Goal: Task Accomplishment & Management: Complete application form

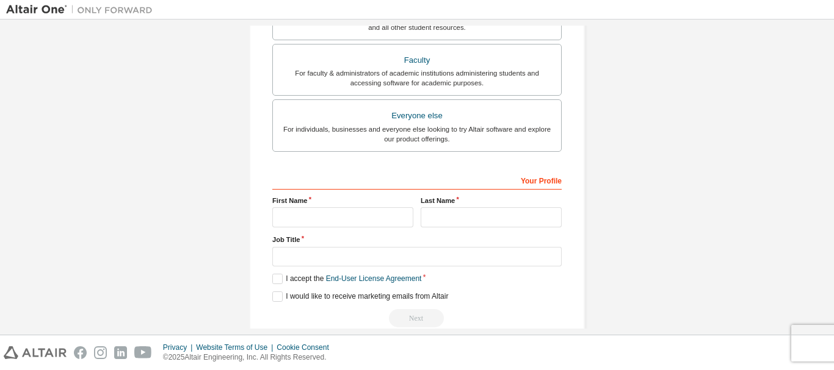
scroll to position [343, 0]
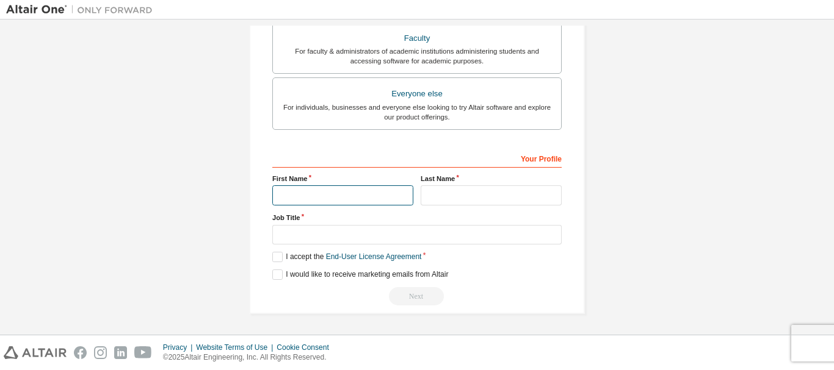
click at [355, 195] on input "text" at bounding box center [342, 196] width 141 height 20
type input "****"
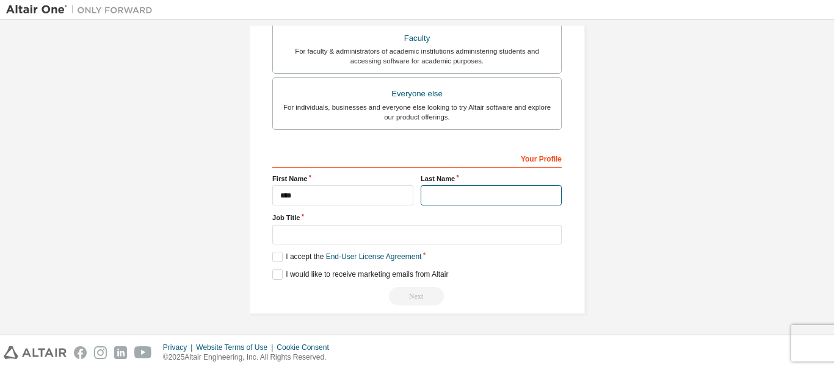
click at [443, 200] on input "text" at bounding box center [490, 196] width 141 height 20
type input "**"
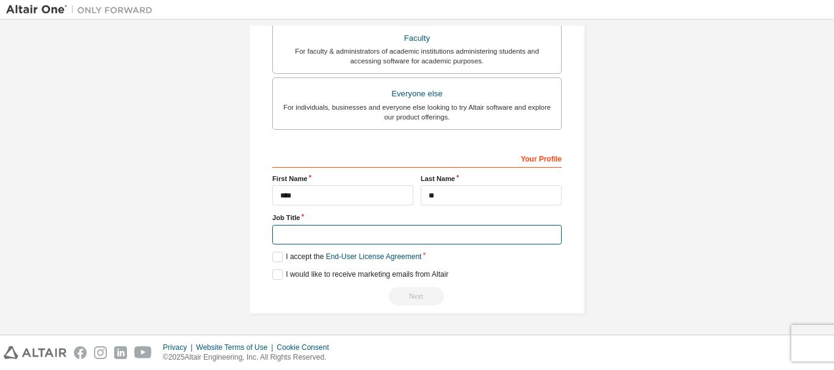
click at [308, 238] on input "text" at bounding box center [416, 235] width 289 height 20
type input "**********"
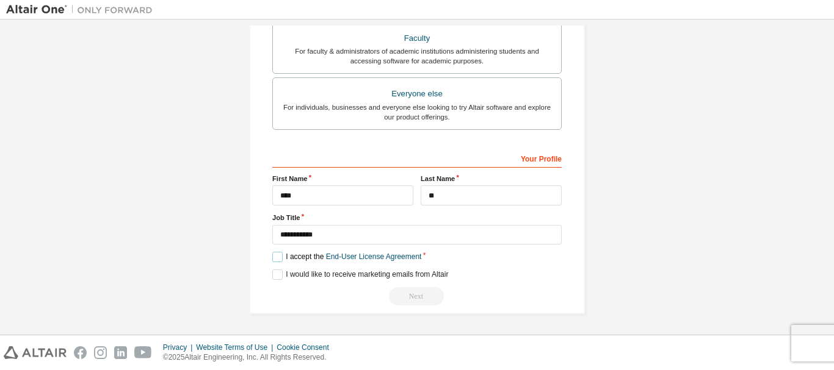
click at [276, 256] on label "I accept the End-User License Agreement" at bounding box center [346, 257] width 149 height 10
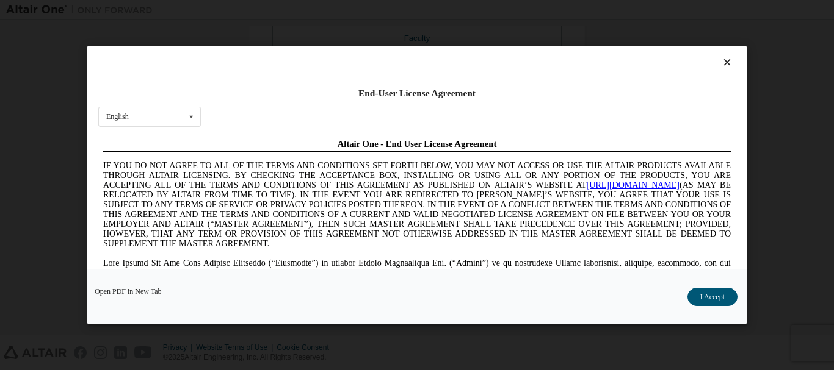
scroll to position [0, 0]
click at [719, 296] on button "I Accept" at bounding box center [712, 297] width 50 height 18
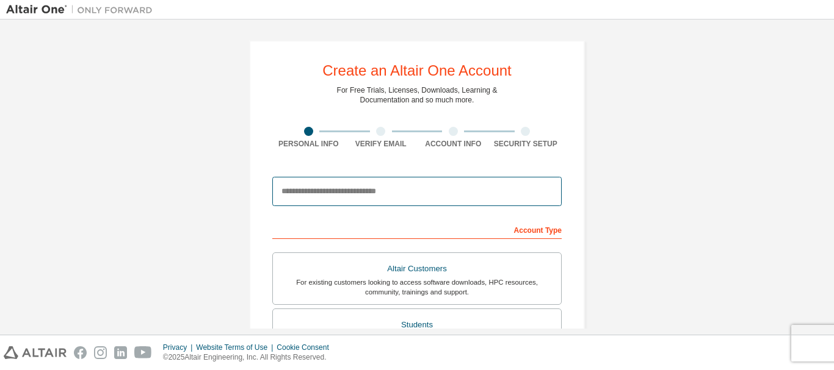
click at [354, 201] on input "email" at bounding box center [416, 191] width 289 height 29
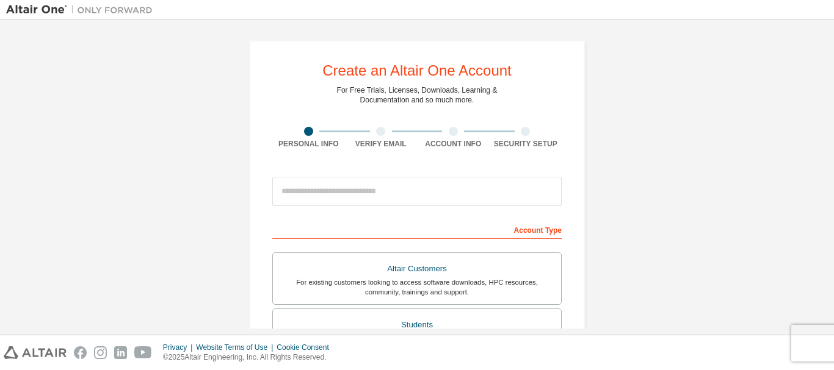
click at [312, 207] on div at bounding box center [416, 191] width 289 height 41
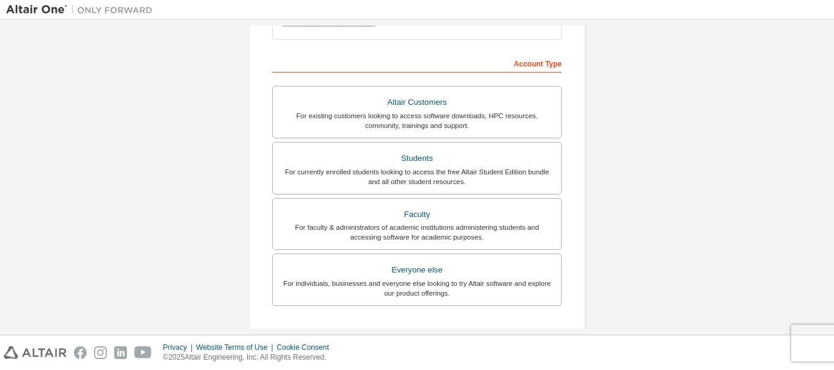
scroll to position [177, 0]
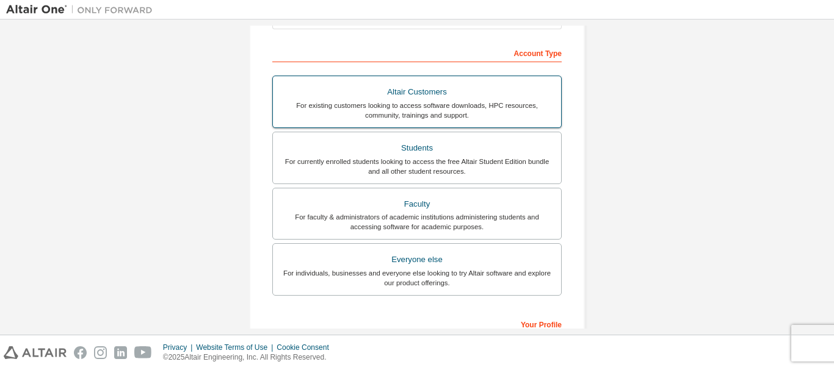
click at [413, 104] on div "For existing customers looking to access software downloads, HPC resources, com…" at bounding box center [416, 111] width 273 height 20
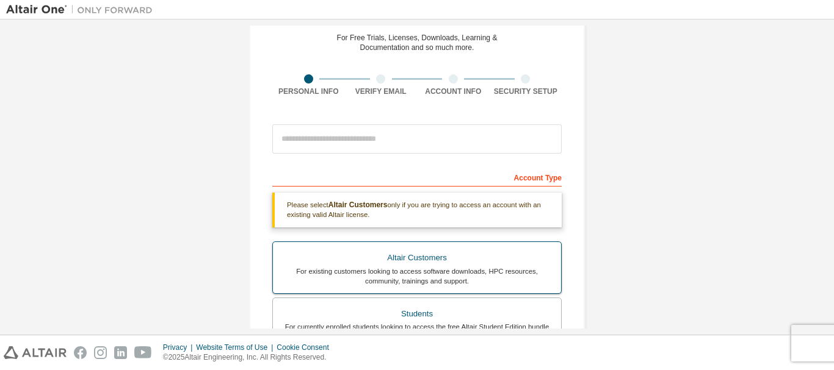
scroll to position [55, 0]
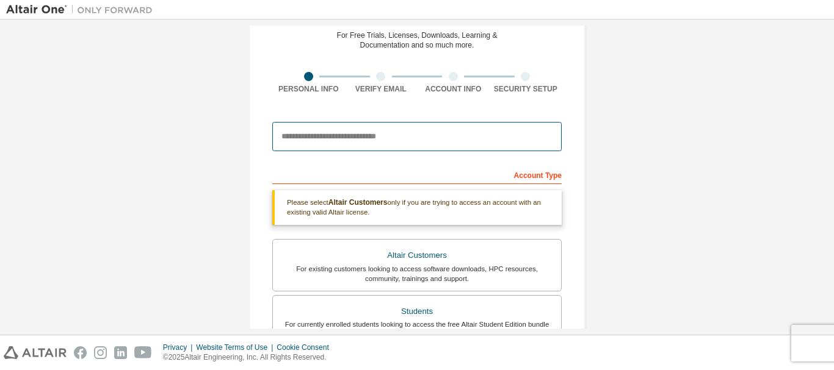
click at [354, 145] on input "email" at bounding box center [416, 136] width 289 height 29
click at [306, 151] on input "email" at bounding box center [416, 136] width 289 height 29
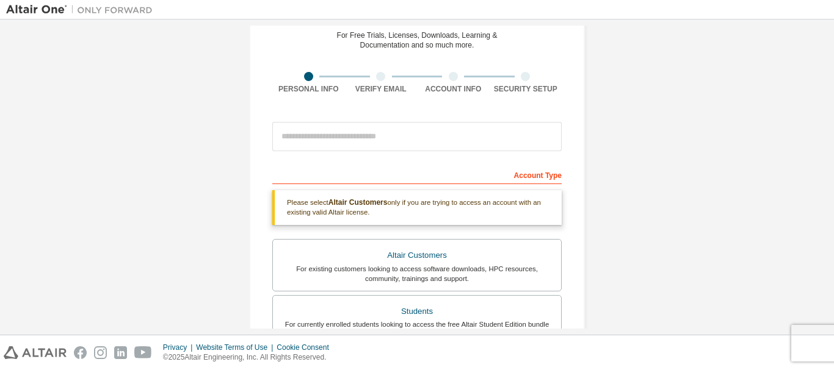
click at [308, 168] on div "Account Type" at bounding box center [416, 175] width 289 height 20
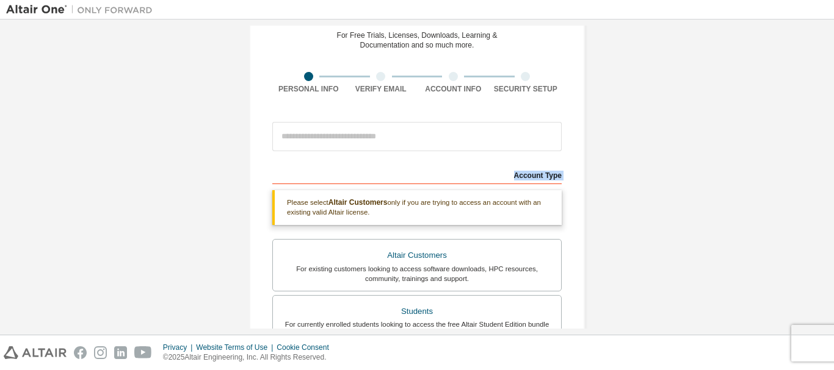
click at [234, 170] on div "Create an Altair One Account For Free Trials, Licenses, Downloads, Learning & D…" at bounding box center [416, 315] width 365 height 688
click at [322, 173] on div "Account Type" at bounding box center [416, 175] width 289 height 20
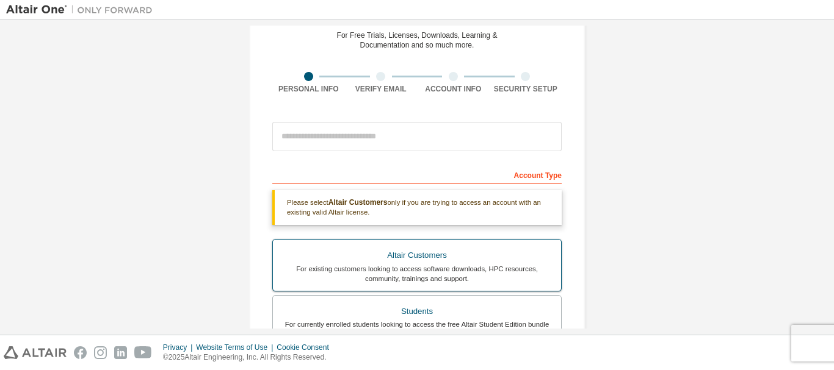
click at [312, 265] on div "For existing customers looking to access software downloads, HPC resources, com…" at bounding box center [416, 274] width 273 height 20
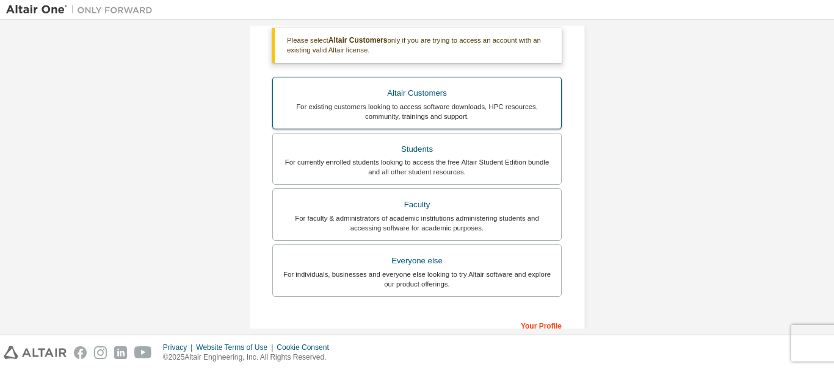
scroll to position [250, 0]
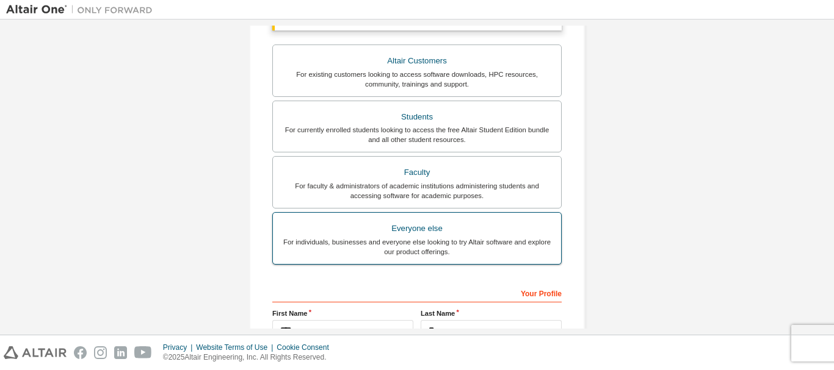
click at [353, 238] on div "For individuals, businesses and everyone else looking to try Altair software an…" at bounding box center [416, 247] width 273 height 20
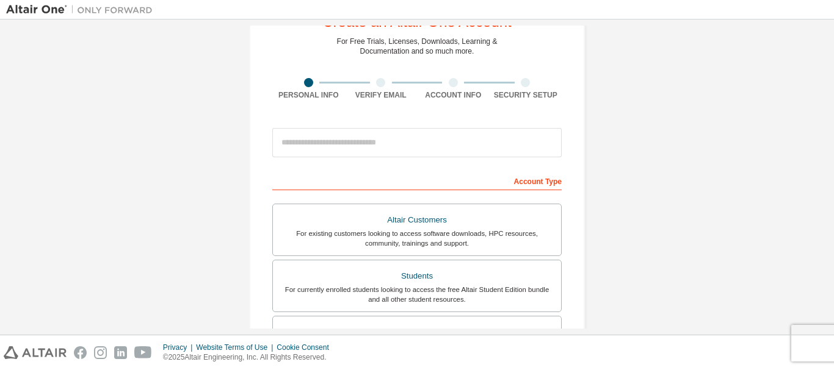
scroll to position [0, 0]
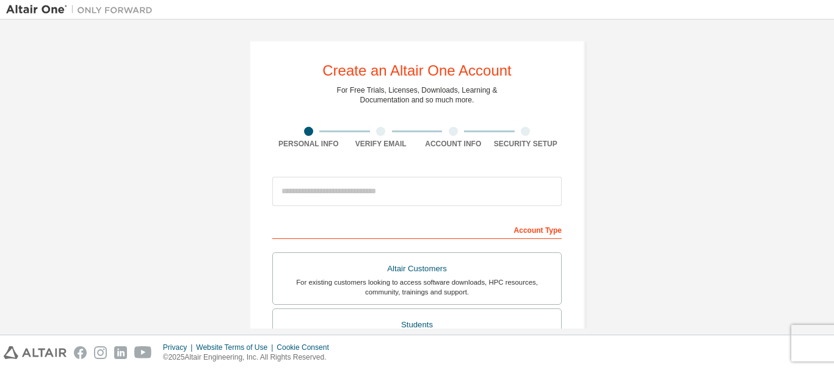
click at [379, 132] on div at bounding box center [380, 131] width 9 height 9
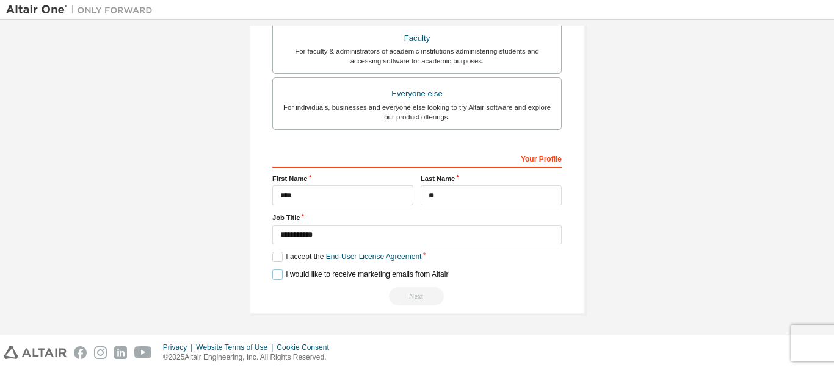
click at [341, 277] on label "I would like to receive marketing emails from Altair" at bounding box center [360, 275] width 176 height 10
click at [273, 278] on label "I would like to receive marketing emails from Altair" at bounding box center [360, 275] width 176 height 10
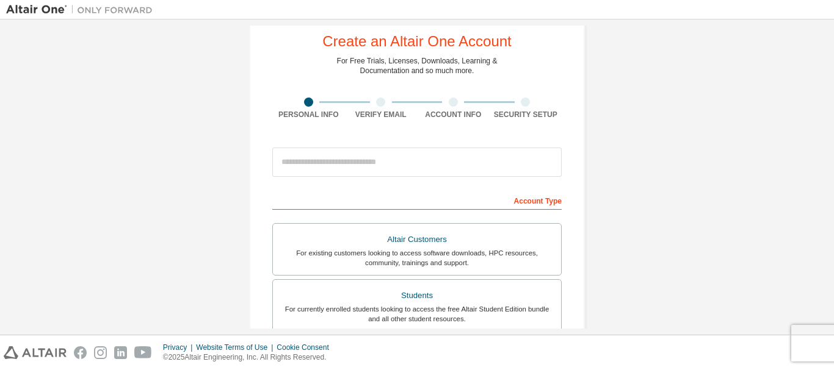
scroll to position [26, 0]
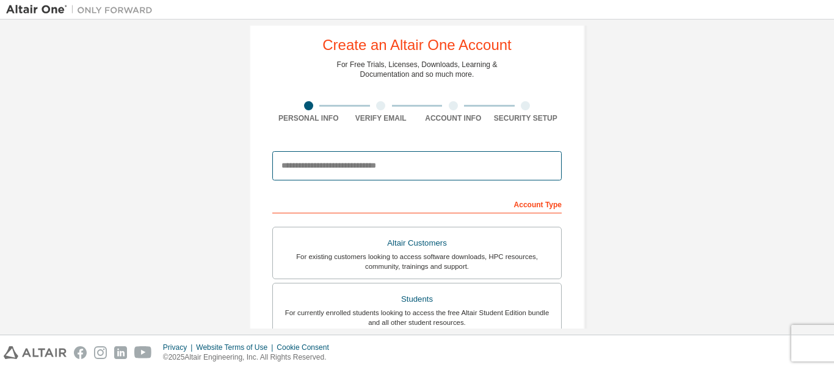
click at [356, 170] on input "email" at bounding box center [416, 165] width 289 height 29
click at [294, 167] on input "**********" at bounding box center [416, 165] width 289 height 29
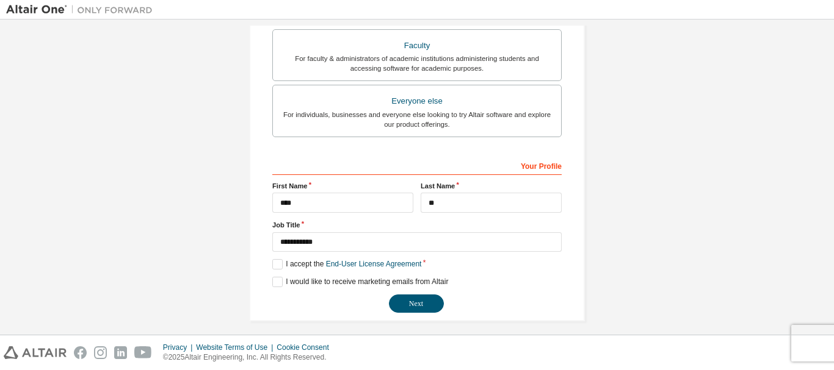
scroll to position [343, 0]
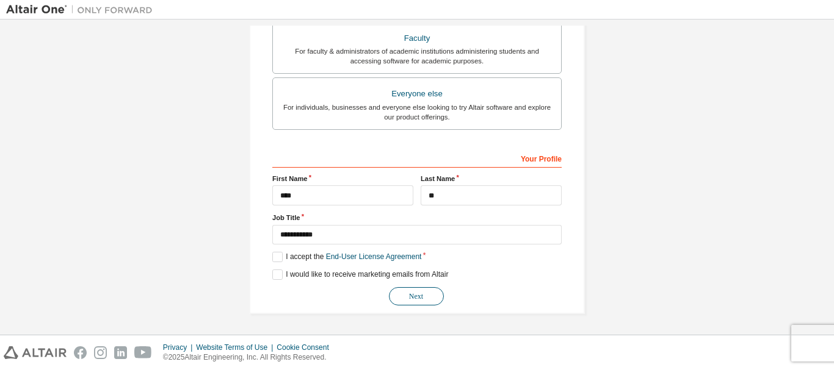
type input "**********"
click at [409, 298] on button "Next" at bounding box center [416, 296] width 55 height 18
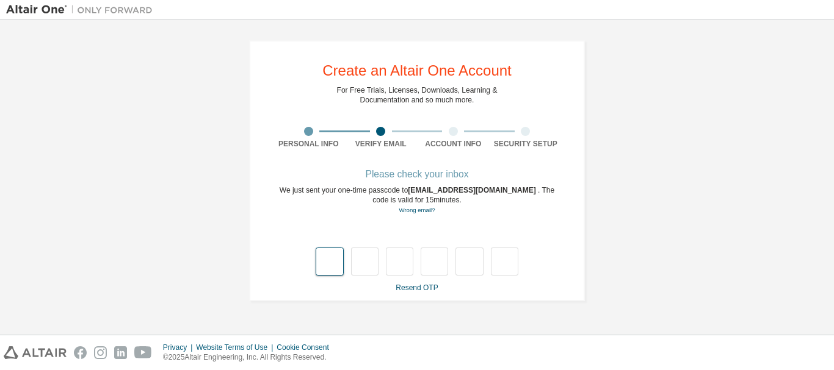
scroll to position [0, 0]
type input "*"
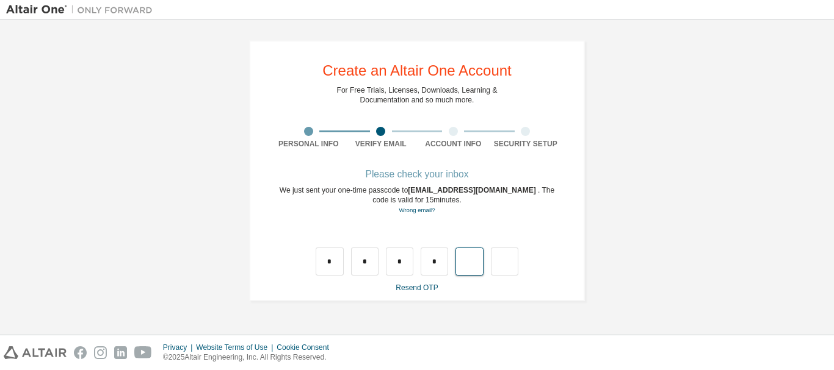
type input "*"
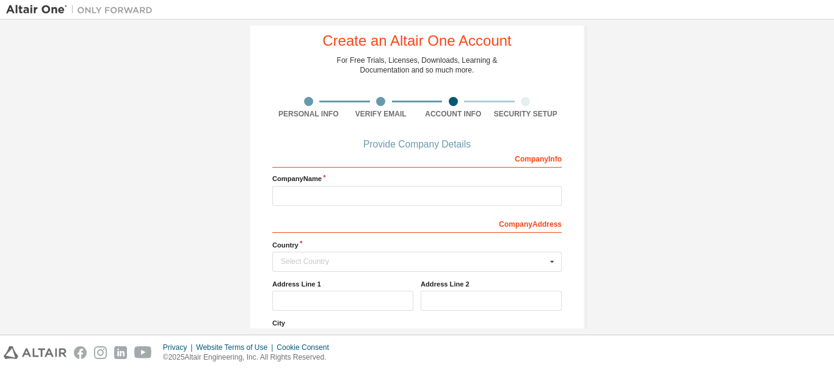
scroll to position [32, 0]
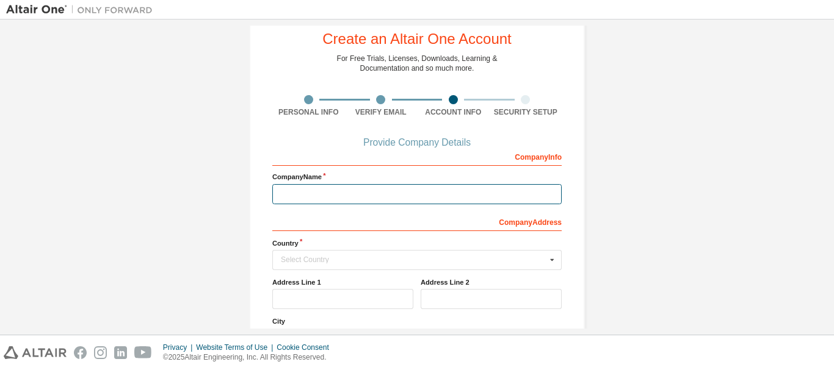
click at [444, 187] on input "text" at bounding box center [416, 194] width 289 height 20
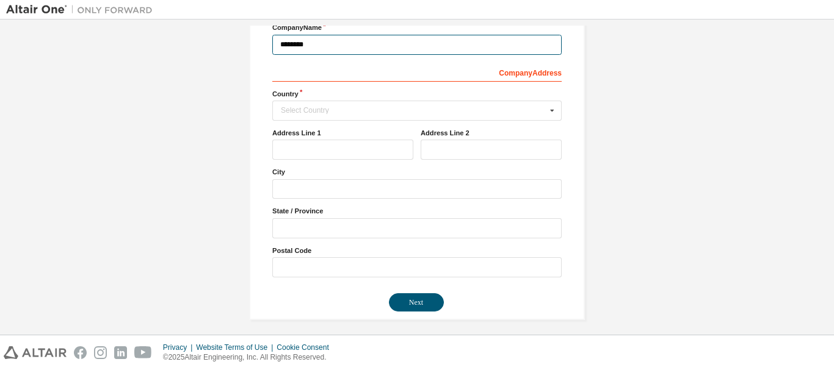
scroll to position [184, 0]
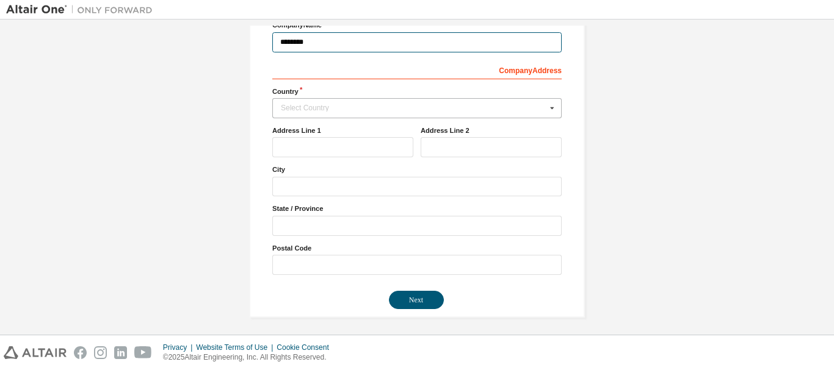
type input "********"
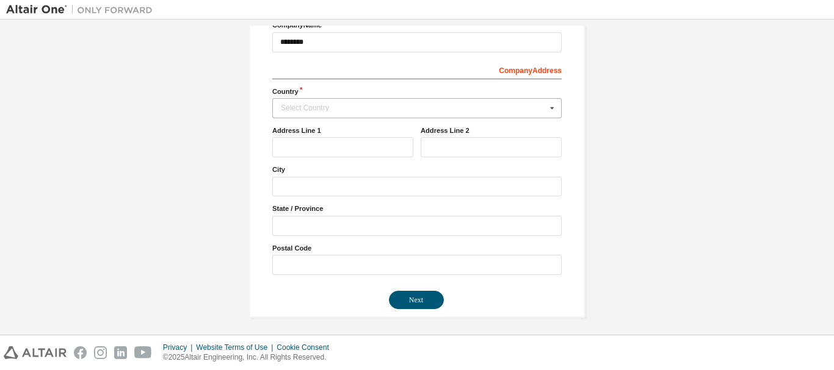
click at [394, 106] on div "Select Country" at bounding box center [413, 107] width 265 height 7
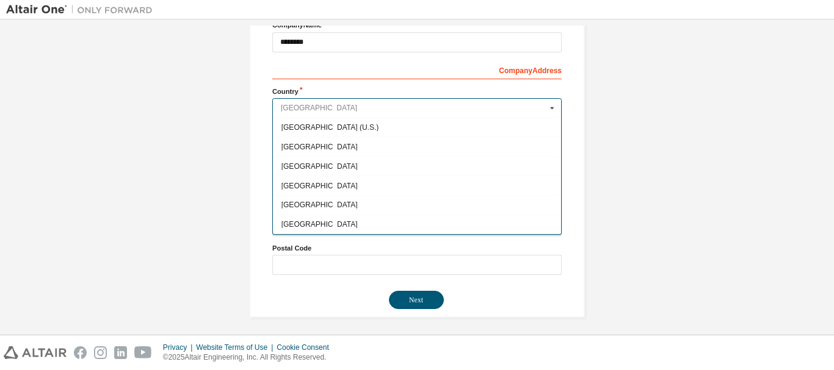
scroll to position [187, 0]
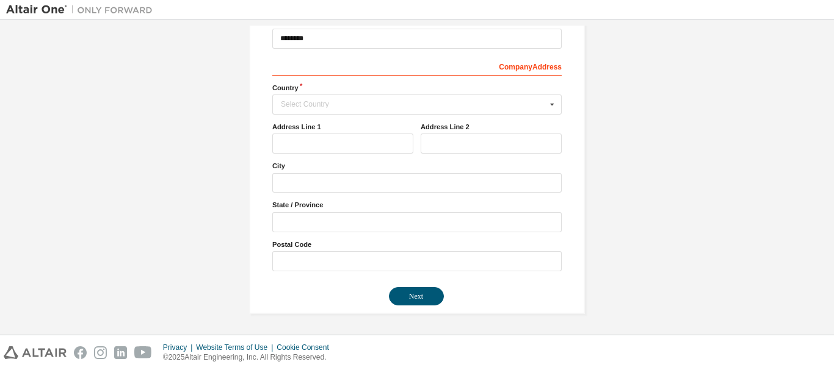
click at [116, 250] on div "Create an Altair One Account For Free Trials, Licenses, Downloads, Learning & D…" at bounding box center [416, 83] width 821 height 491
click at [314, 151] on input "text" at bounding box center [342, 144] width 141 height 20
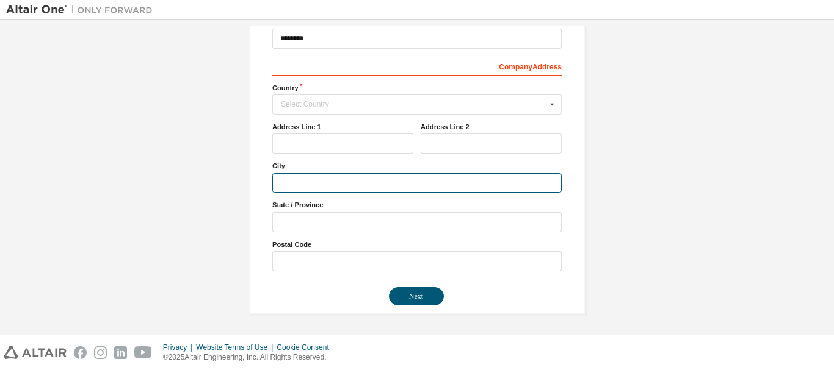
click at [320, 179] on input "text" at bounding box center [416, 183] width 289 height 20
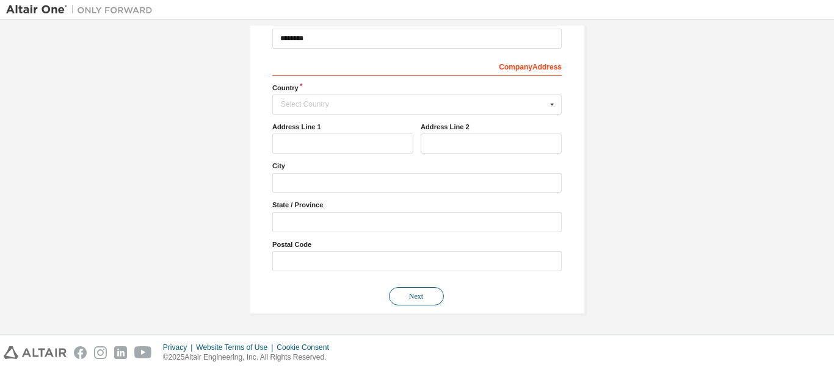
click at [415, 297] on button "Next" at bounding box center [416, 296] width 55 height 18
click at [455, 106] on div "Select Country" at bounding box center [413, 104] width 265 height 7
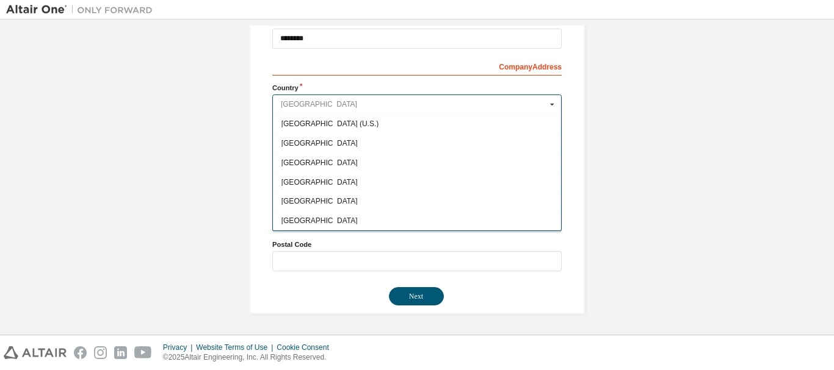
scroll to position [0, 0]
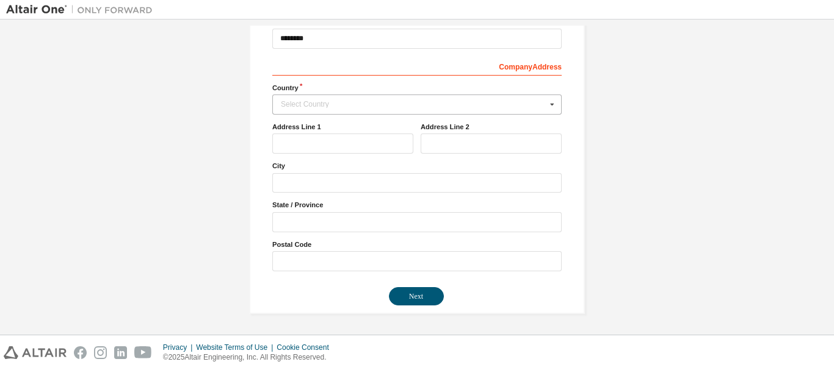
click at [249, 93] on div "Create an Altair One Account For Free Trials, Licenses, Downloads, Learning & D…" at bounding box center [417, 83] width 336 height 461
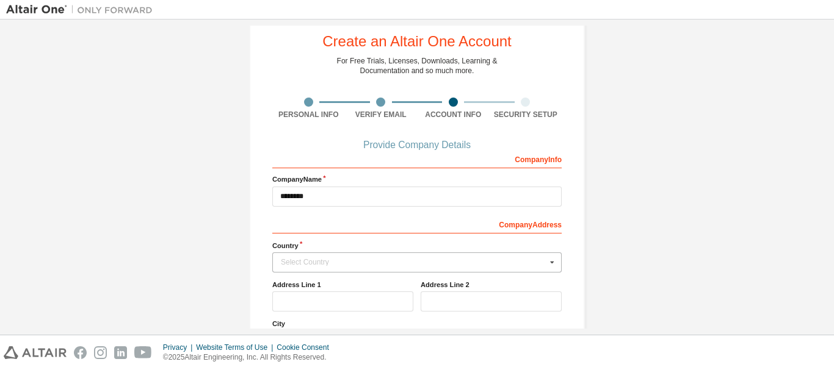
scroll to position [29, 0]
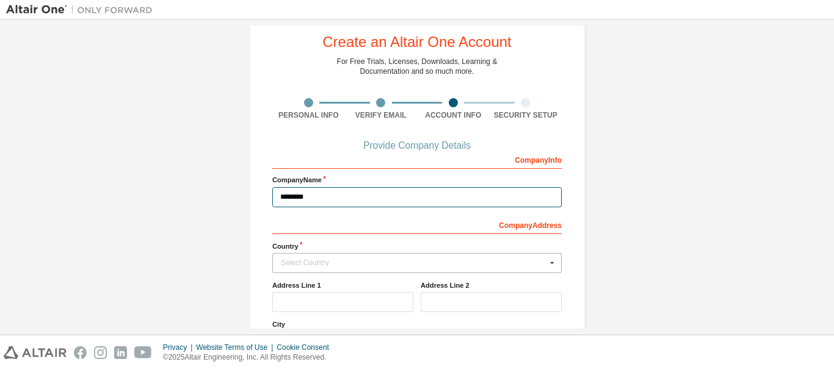
click at [408, 196] on input "********" at bounding box center [416, 197] width 289 height 20
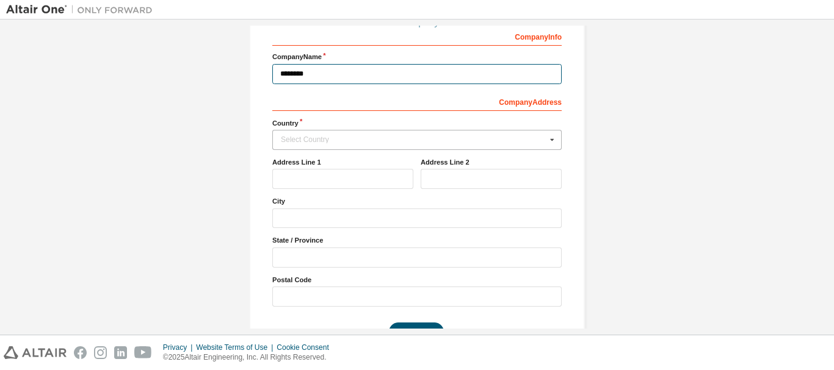
scroll to position [176, 0]
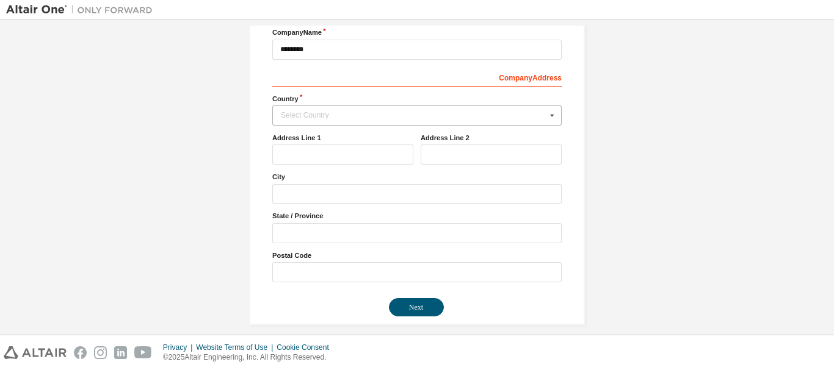
click at [348, 118] on div "Select Country" at bounding box center [413, 115] width 265 height 7
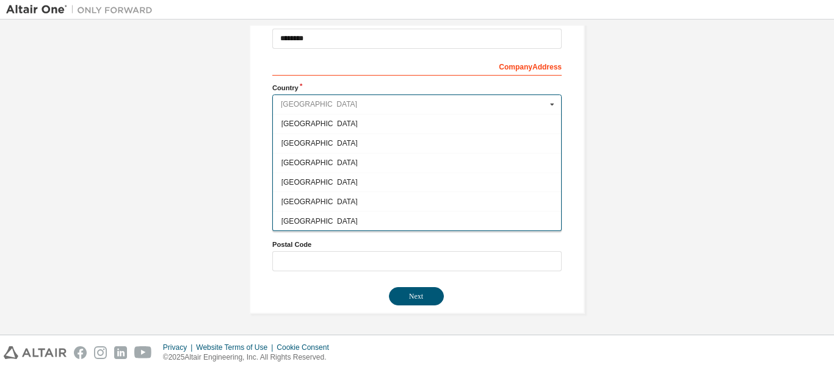
scroll to position [0, 0]
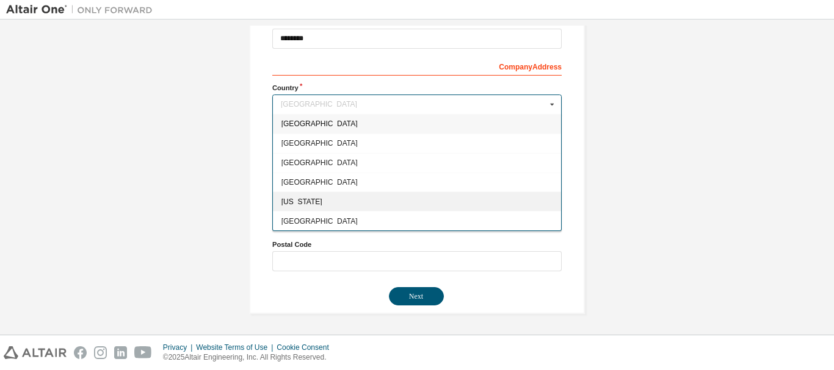
click at [311, 205] on span "[US_STATE]" at bounding box center [417, 201] width 272 height 7
type input "***"
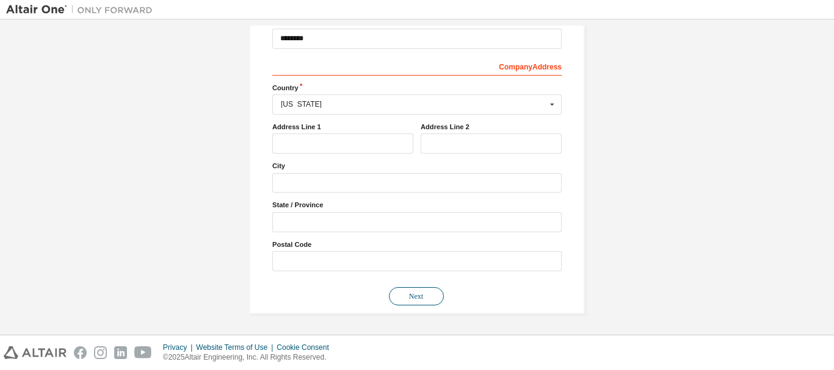
click at [402, 290] on button "Next" at bounding box center [416, 296] width 55 height 18
